Goal: Task Accomplishment & Management: Use online tool/utility

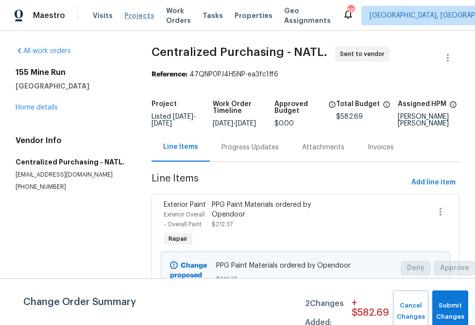
click at [127, 17] on span "Projects" at bounding box center [139, 16] width 30 height 10
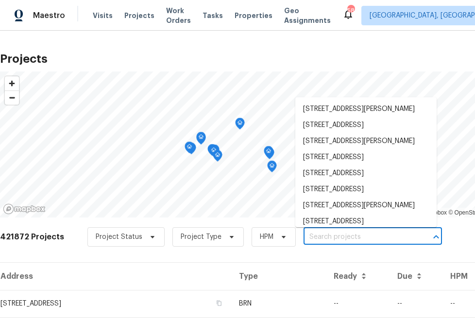
click at [322, 232] on input "text" at bounding box center [359, 236] width 111 height 15
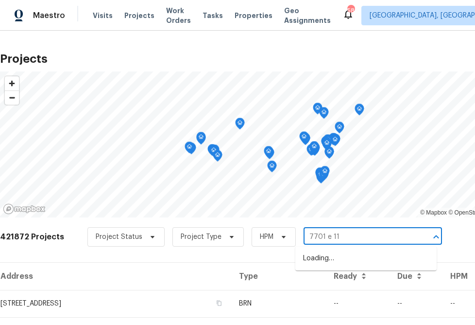
type input "7701 e 118"
click at [371, 255] on li "[STREET_ADDRESS][US_STATE]" at bounding box center [366, 258] width 141 height 16
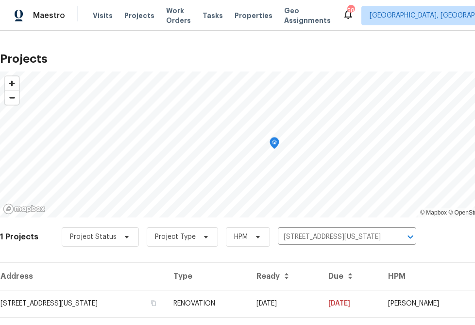
scroll to position [23, 0]
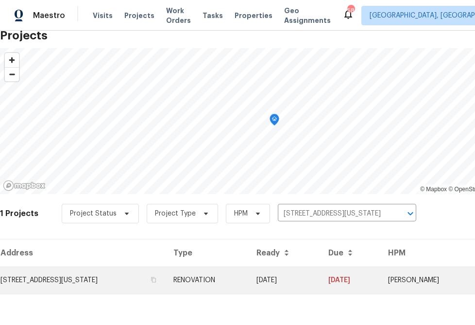
click at [115, 277] on td "[STREET_ADDRESS][US_STATE]" at bounding box center [83, 279] width 166 height 27
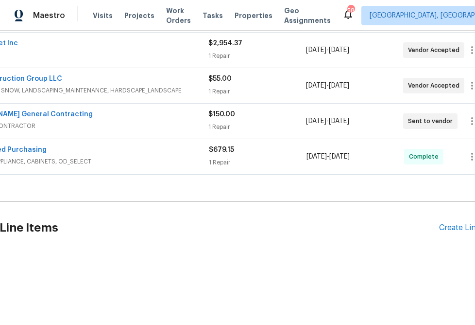
scroll to position [256, 74]
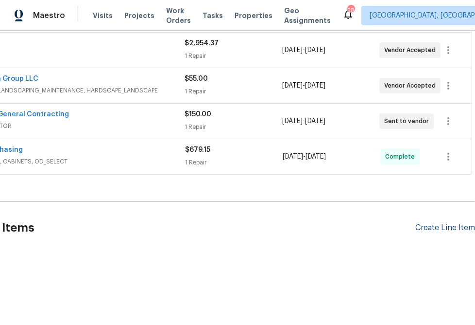
click at [433, 230] on div "Create Line Item" at bounding box center [446, 227] width 60 height 9
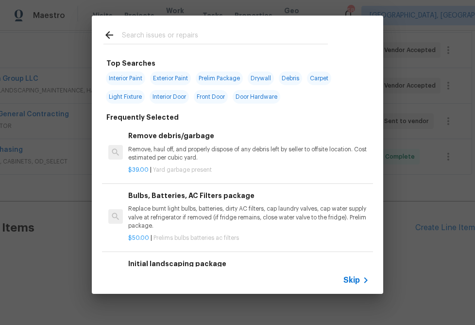
click at [357, 286] on div "Skip" at bounding box center [238, 279] width 292 height 27
click at [356, 282] on span "Skip" at bounding box center [352, 280] width 17 height 10
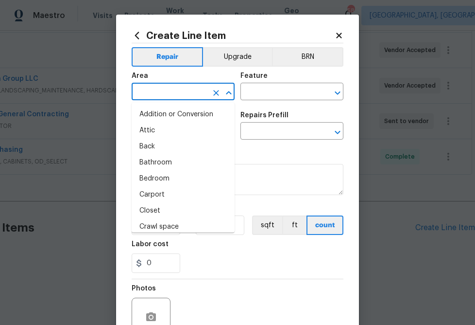
click at [186, 97] on input "text" at bounding box center [170, 92] width 76 height 15
type input "i"
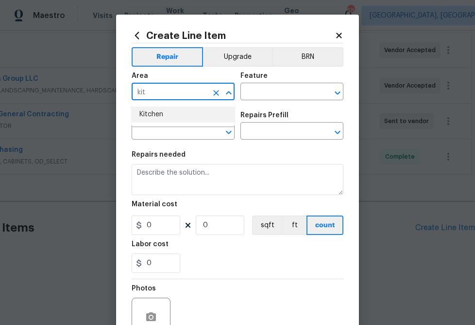
click at [175, 112] on li "Kitchen" at bounding box center [183, 114] width 103 height 16
type input "Kitchen"
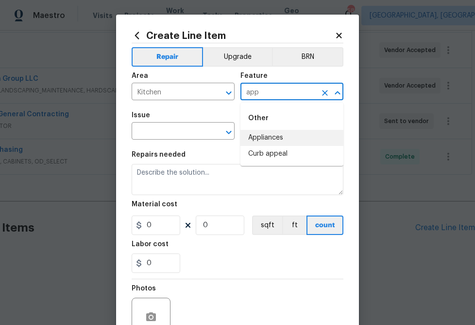
drag, startPoint x: 263, startPoint y: 135, endPoint x: 242, endPoint y: 133, distance: 21.0
click at [263, 135] on li "Appliances" at bounding box center [292, 138] width 103 height 16
type input "Appliances"
click at [185, 131] on input "text" at bounding box center [170, 131] width 76 height 15
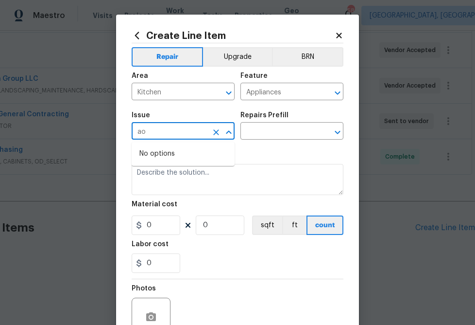
type input "a"
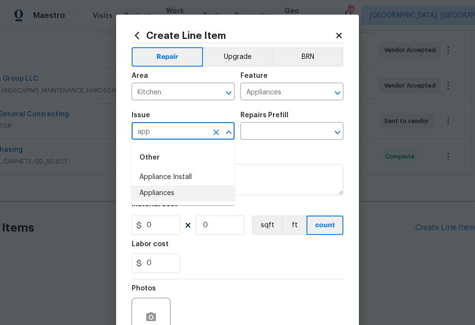
click at [197, 191] on li "Appliances" at bounding box center [183, 193] width 103 height 16
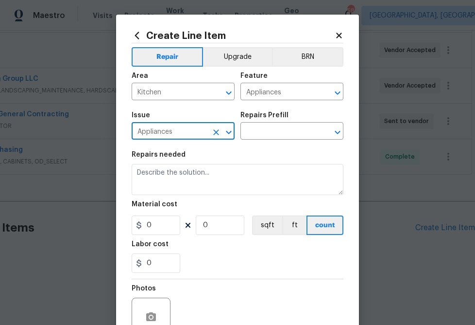
type input "Appliances"
click at [290, 123] on div "Repairs Prefill" at bounding box center [292, 118] width 103 height 13
click at [288, 131] on input "text" at bounding box center [279, 131] width 76 height 15
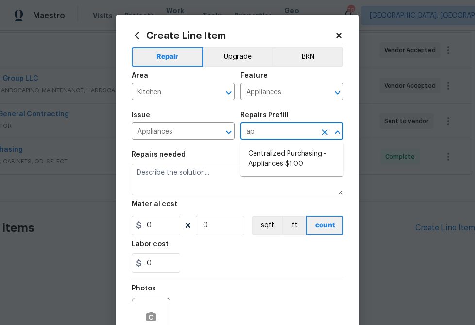
type input "app"
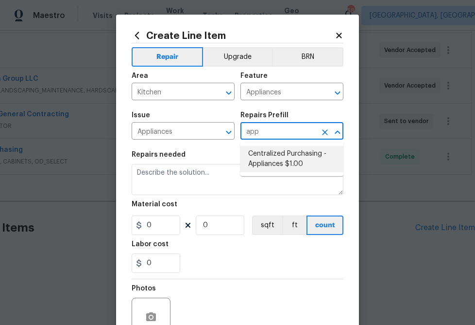
click at [259, 152] on li "Centralized Purchasing - Appliances $1.00" at bounding box center [292, 159] width 103 height 26
type input "Centralized Purchasing - Appliances $1.00"
type textarea "Appliances purchased by Opendoor"
type input "1"
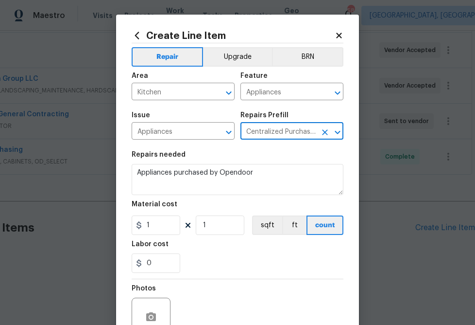
type input "Centralized Purchasing - Appliances $1.00"
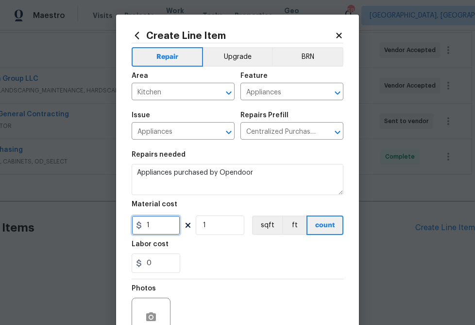
click at [157, 218] on input "1" at bounding box center [156, 224] width 49 height 19
paste input "650.74"
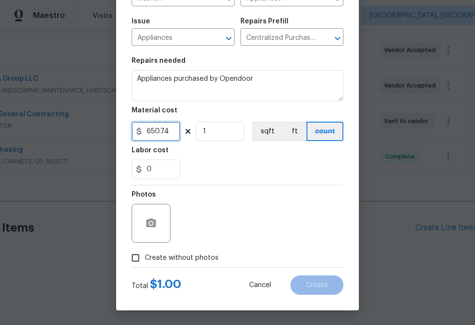
type input "650.74"
click at [200, 256] on span "Create without photos" at bounding box center [182, 258] width 74 height 10
click at [145, 256] on input "Create without photos" at bounding box center [135, 257] width 18 height 18
checkbox input "true"
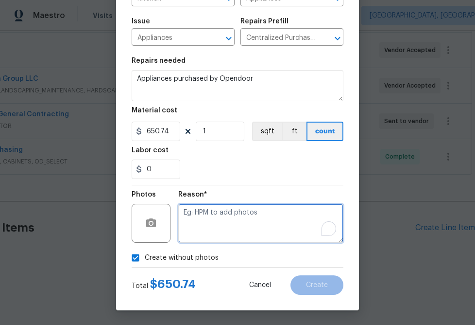
click at [226, 224] on textarea "To enrich screen reader interactions, please activate Accessibility in Grammarl…" at bounding box center [260, 223] width 165 height 39
click at [202, 233] on textarea "To enrich screen reader interactions, please activate Accessibility in Grammarl…" at bounding box center [260, 223] width 165 height 39
type textarea "n.a"
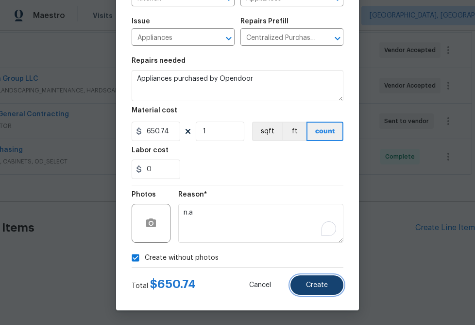
click at [316, 284] on span "Create" at bounding box center [317, 284] width 22 height 7
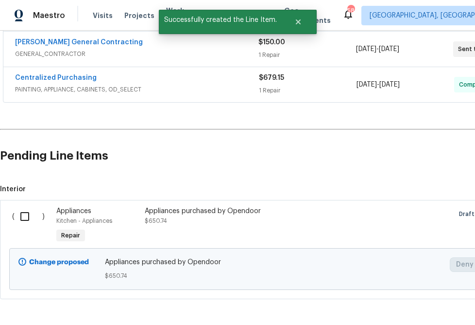
scroll to position [341, 0]
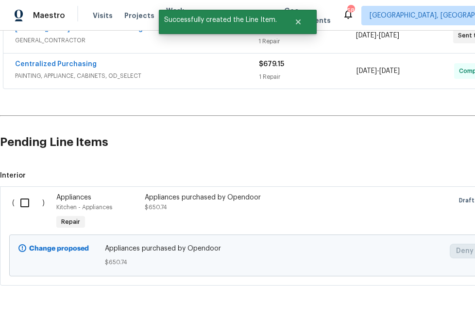
click at [27, 203] on input "checkbox" at bounding box center [29, 203] width 28 height 20
checkbox input "true"
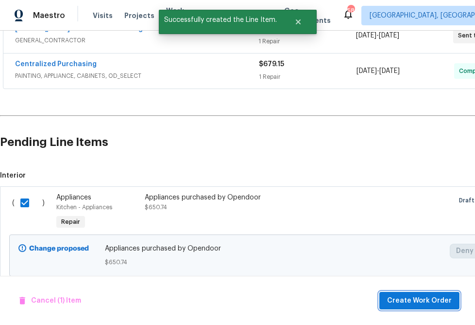
click at [404, 296] on span "Create Work Order" at bounding box center [419, 301] width 65 height 12
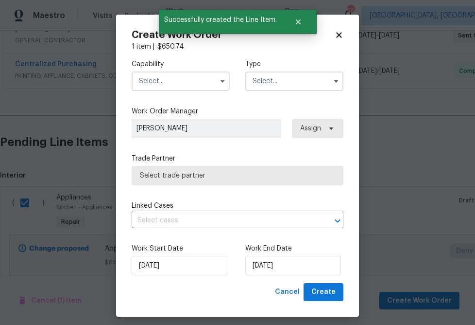
click at [195, 82] on input "text" at bounding box center [181, 80] width 98 height 19
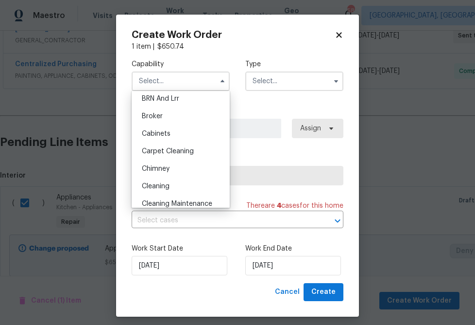
scroll to position [0, 0]
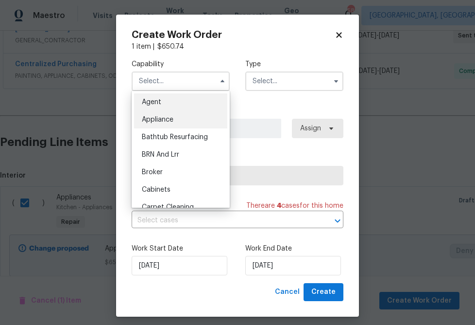
click at [185, 121] on div "Appliance" at bounding box center [180, 120] width 93 height 18
type input "Appliance"
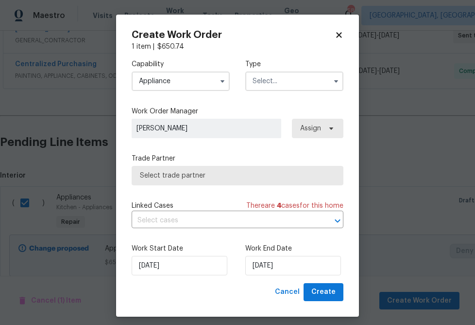
click at [296, 85] on input "text" at bounding box center [295, 80] width 98 height 19
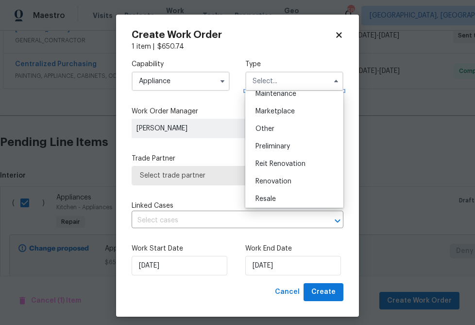
scroll to position [179, 0]
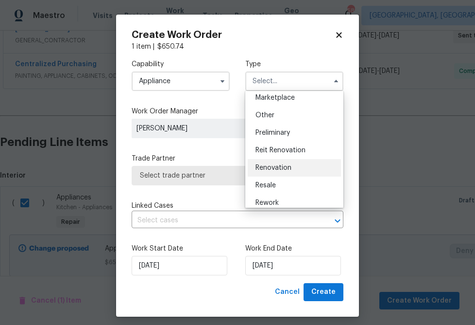
click at [274, 163] on div "Renovation" at bounding box center [294, 168] width 93 height 18
type input "Renovation"
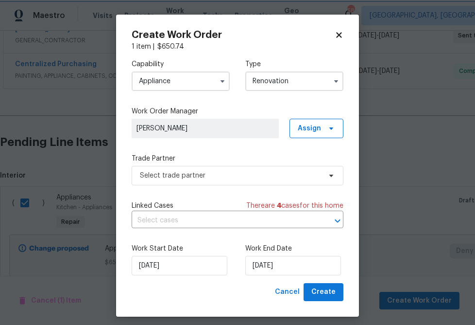
scroll to position [0, 0]
click at [316, 129] on span "Assign" at bounding box center [309, 128] width 23 height 10
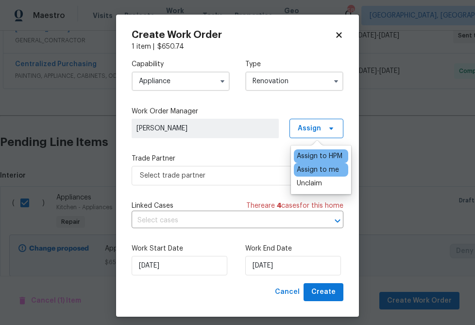
click at [309, 172] on div "Assign to me" at bounding box center [318, 170] width 42 height 10
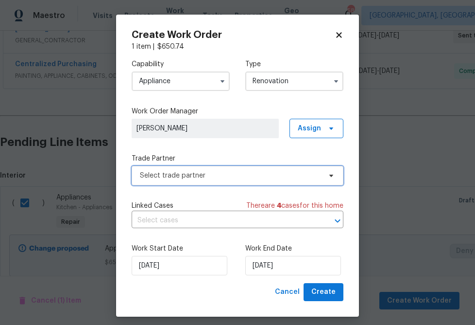
click at [269, 177] on span "Select trade partner" at bounding box center [230, 176] width 181 height 10
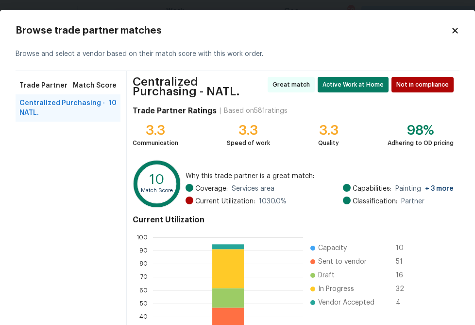
scroll to position [107, 0]
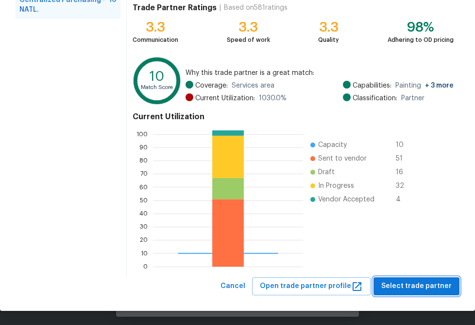
click at [421, 284] on span "Select trade partner" at bounding box center [417, 286] width 70 height 12
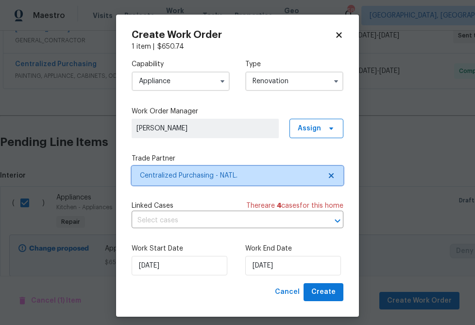
scroll to position [0, 0]
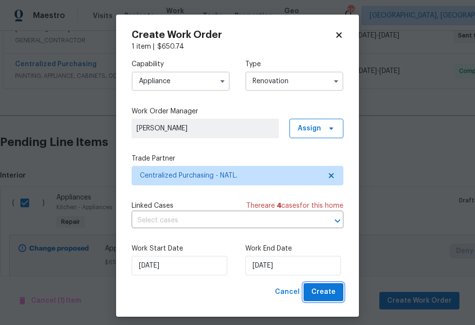
click at [318, 290] on span "Create" at bounding box center [324, 292] width 24 height 12
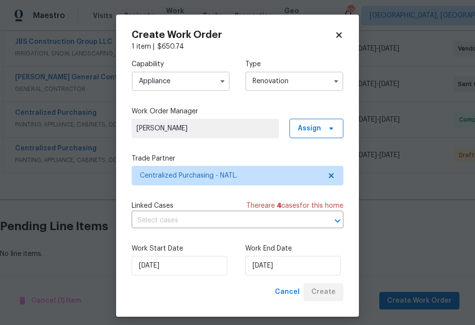
scroll to position [293, 0]
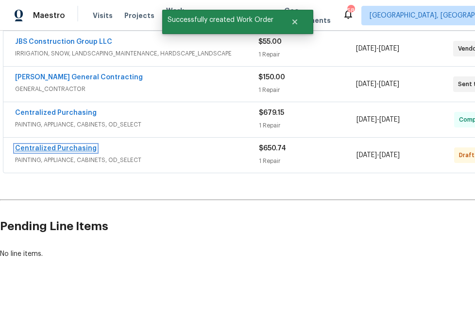
click at [88, 146] on link "Centralized Purchasing" at bounding box center [56, 148] width 82 height 7
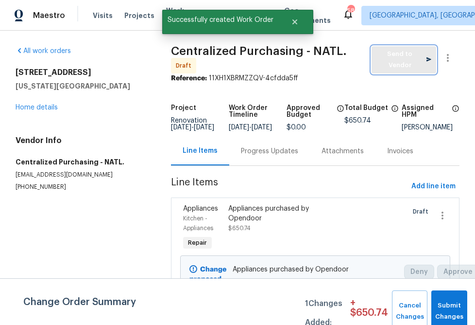
click at [402, 57] on span "Send to Vendor" at bounding box center [404, 60] width 55 height 22
